Goal: Obtain resource: Obtain resource

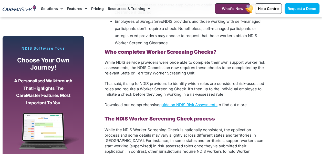
scroll to position [625, 0]
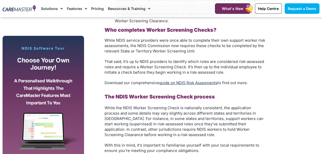
click at [208, 84] on link "guide on NDIS Risk Assesments" at bounding box center [189, 83] width 58 height 5
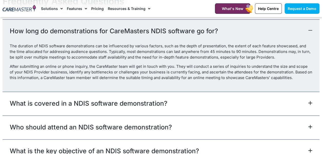
scroll to position [504, 0]
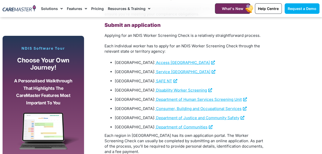
scroll to position [762, 0]
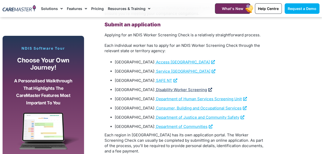
click at [177, 89] on span "Disability Worker Screening" at bounding box center [181, 89] width 51 height 5
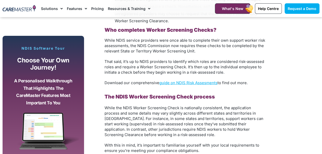
scroll to position [625, 0]
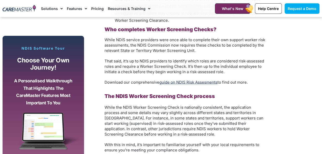
click at [204, 83] on link "guide on NDIS Risk Assesments" at bounding box center [189, 82] width 58 height 5
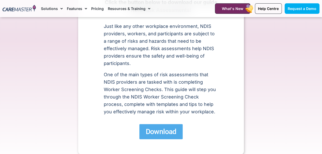
scroll to position [97, 0]
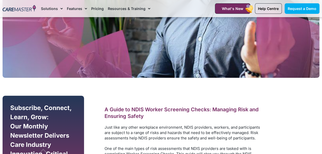
scroll to position [204, 0]
